Goal: Check status: Check status

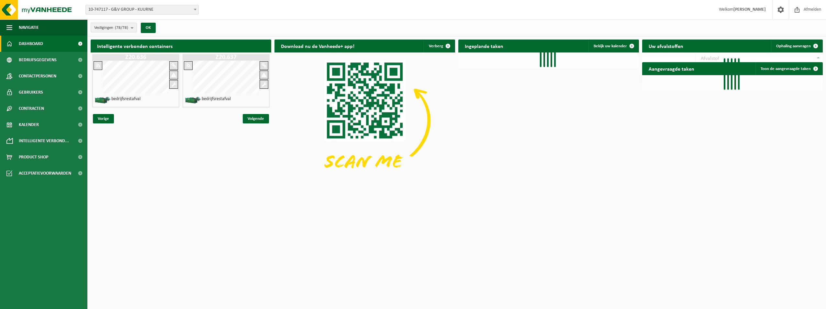
click at [125, 9] on span "10-747117 - G&V GROUP - KUURNE" at bounding box center [142, 9] width 113 height 9
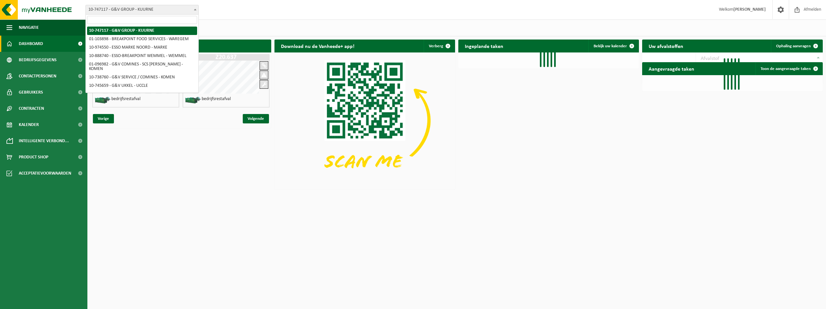
click at [133, 18] on input "search" at bounding box center [142, 20] width 110 height 8
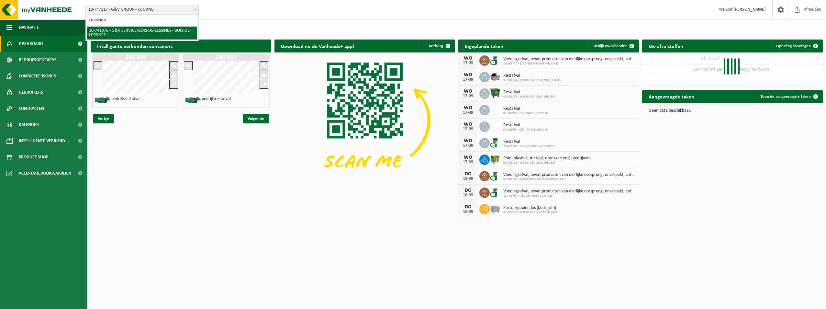
type input "Lessines"
select select "4593"
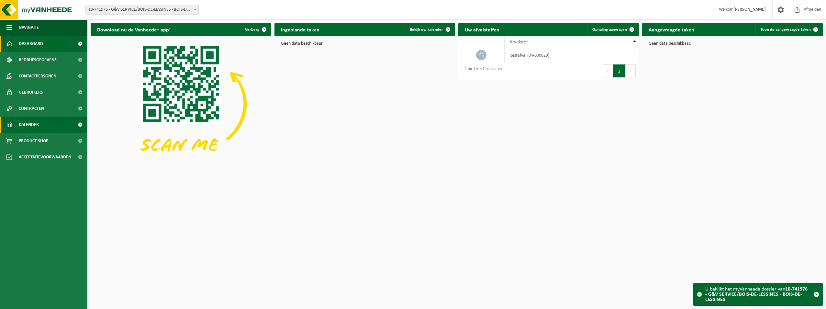
click at [34, 122] on span "Kalender" at bounding box center [29, 124] width 20 height 16
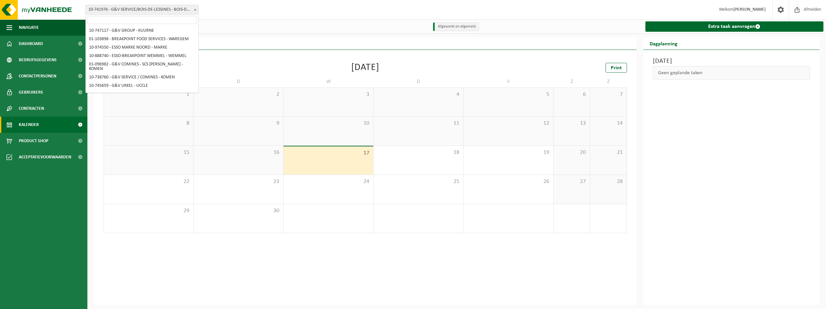
click at [173, 8] on span "10-741976 - G&V SERVICE/BOIS-DE-LESSINES - BOIS-DE-LESSINES" at bounding box center [142, 9] width 113 height 9
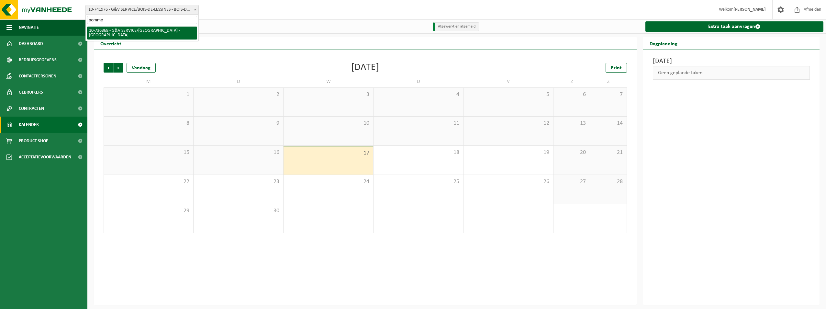
type input "pomme"
select select "3588"
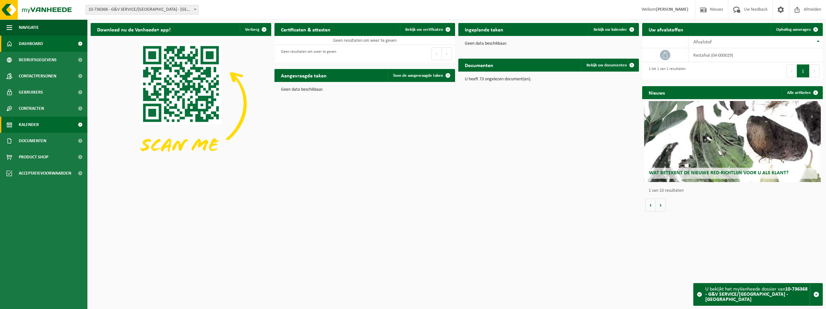
click at [36, 120] on span "Kalender" at bounding box center [29, 124] width 20 height 16
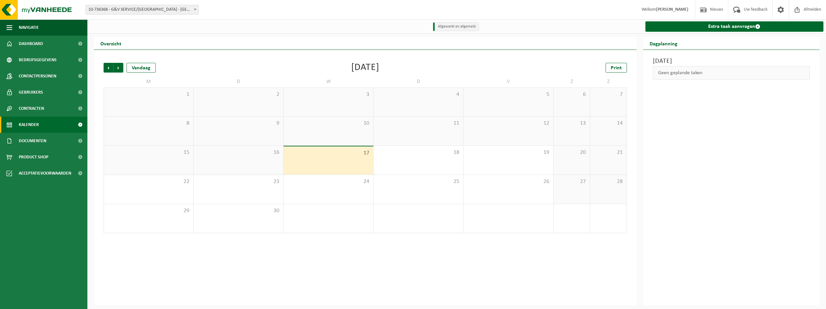
click at [179, 9] on span "10-736368 - G&V SERVICE/[GEOGRAPHIC_DATA] - [GEOGRAPHIC_DATA]" at bounding box center [142, 9] width 113 height 9
type input "T"
type input "Doornik"
select select "1979"
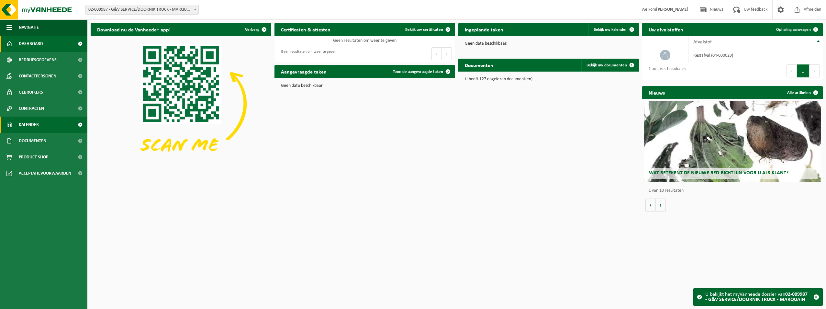
click at [22, 128] on span "Kalender" at bounding box center [29, 124] width 20 height 16
